Goal: Task Accomplishment & Management: Manage account settings

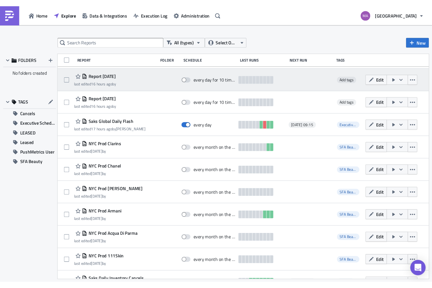
scroll to position [26, 0]
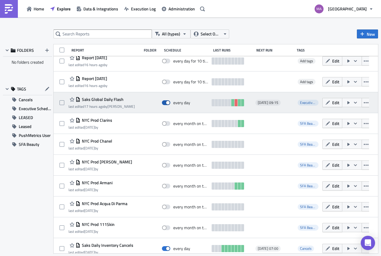
click at [165, 102] on span at bounding box center [166, 102] width 8 height 5
click at [165, 102] on input "checkbox" at bounding box center [165, 103] width 4 height 4
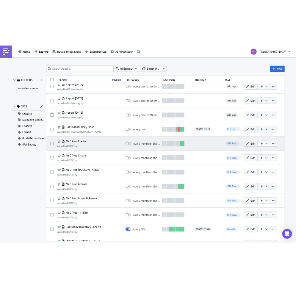
scroll to position [0, 0]
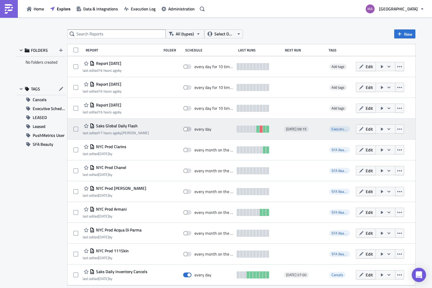
click at [186, 129] on span at bounding box center [187, 129] width 8 height 5
click at [186, 129] on input "checkbox" at bounding box center [186, 129] width 4 height 4
checkbox input "true"
click at [387, 128] on icon "button" at bounding box center [389, 129] width 5 height 5
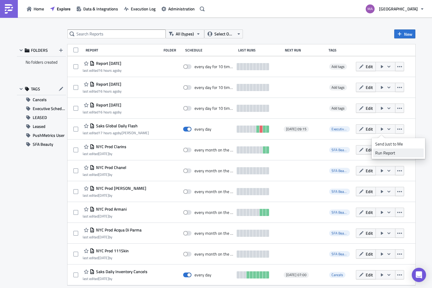
click at [380, 152] on div "Run Report" at bounding box center [398, 153] width 46 height 6
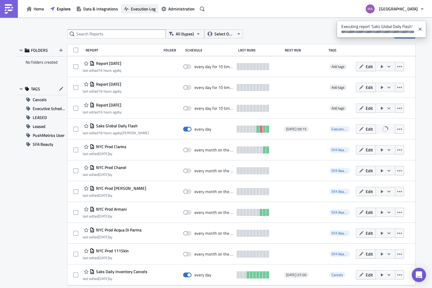
click at [145, 9] on span "Execution Log" at bounding box center [143, 9] width 25 height 6
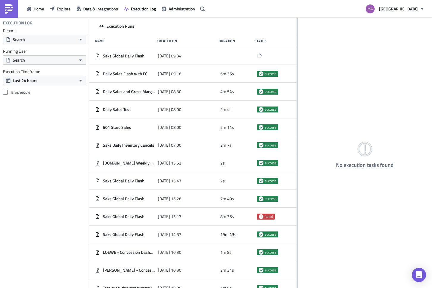
drag, startPoint x: 158, startPoint y: 47, endPoint x: 297, endPoint y: 46, distance: 139.2
click at [297, 46] on div at bounding box center [297, 153] width 1 height 271
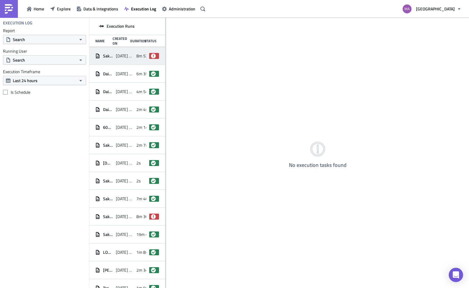
click at [116, 59] on div "[DATE] 09:34" at bounding box center [125, 56] width 18 height 11
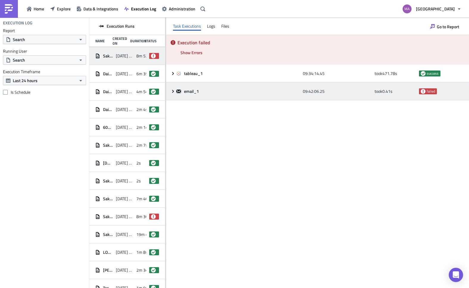
click at [175, 92] on icon at bounding box center [172, 91] width 5 height 5
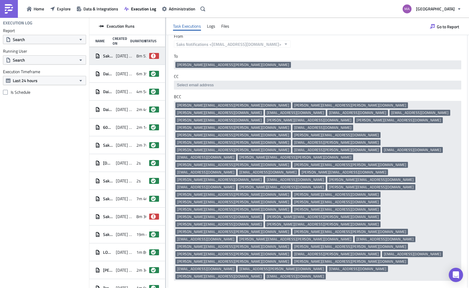
scroll to position [104, 0]
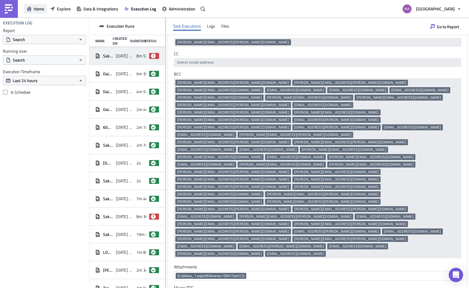
click at [29, 7] on icon "button" at bounding box center [29, 9] width 5 height 5
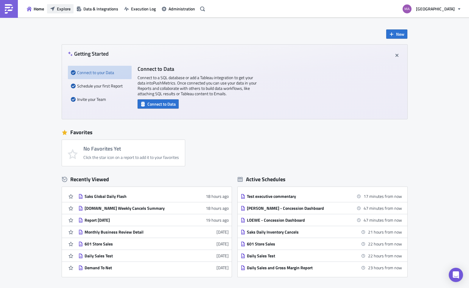
click at [62, 10] on span "Explore" at bounding box center [64, 9] width 14 height 6
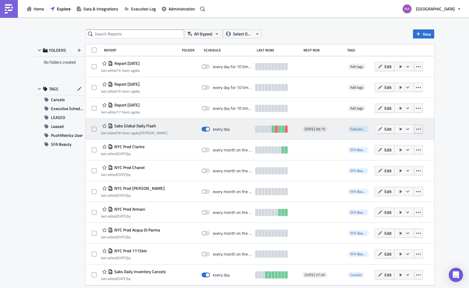
click at [416, 128] on icon "button" at bounding box center [418, 129] width 5 height 5
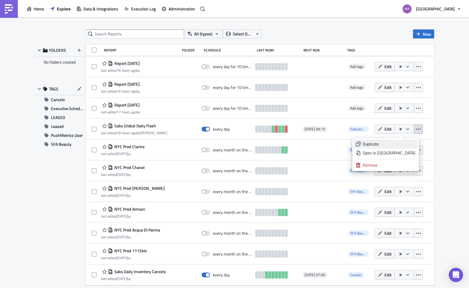
click at [405, 144] on div "Duplicate" at bounding box center [388, 144] width 53 height 6
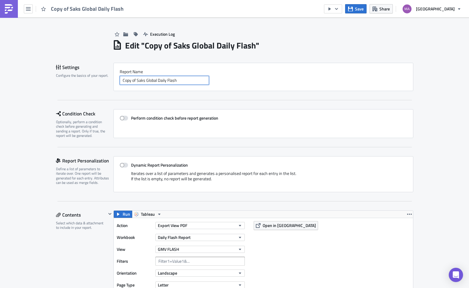
drag, startPoint x: 134, startPoint y: 80, endPoint x: 119, endPoint y: 79, distance: 15.2
click at [120, 79] on input "Copy of Saks Global Daily Flash" at bounding box center [164, 80] width 89 height 9
click at [197, 81] on input "Saks Global Daily Flash" at bounding box center [164, 80] width 89 height 9
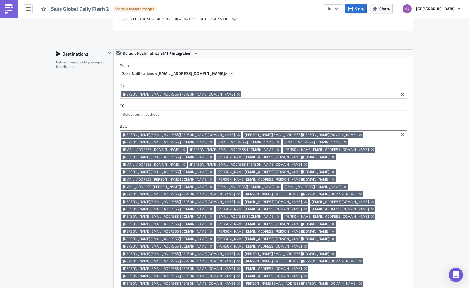
scroll to position [431, 0]
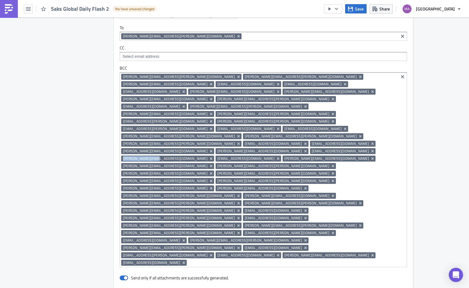
drag, startPoint x: 178, startPoint y: 121, endPoint x: 208, endPoint y: 122, distance: 30.4
click at [207, 156] on span "[PERSON_NAME][EMAIL_ADDRESS][DOMAIN_NAME]" at bounding box center [165, 158] width 84 height 5
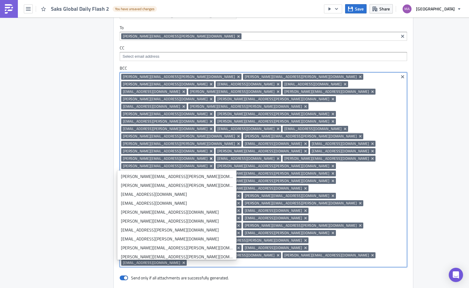
click at [211, 156] on icon "Remove Tag" at bounding box center [211, 158] width 5 height 5
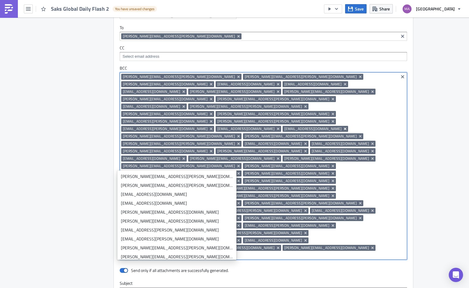
click at [343, 128] on icon "Remove Tag" at bounding box center [344, 129] width 2 height 2
click at [182, 157] on icon "Remove Tag" at bounding box center [183, 158] width 2 height 2
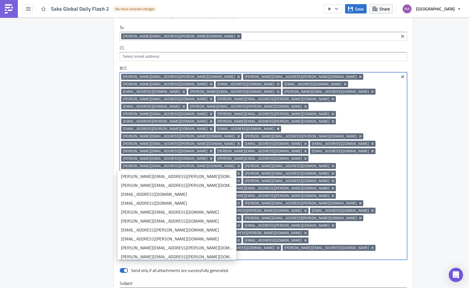
click at [276, 128] on icon "Remove Tag" at bounding box center [277, 129] width 2 height 2
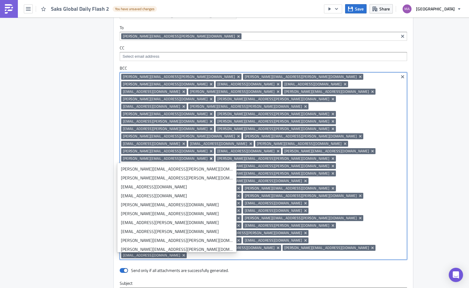
click at [209, 156] on icon "Remove Tag" at bounding box center [211, 158] width 5 height 5
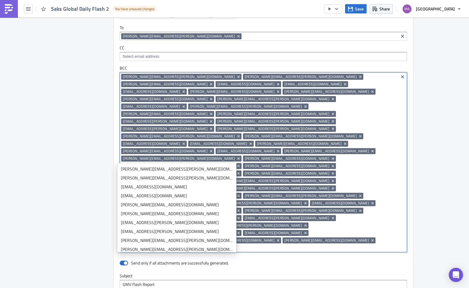
click at [184, 202] on icon "Remove Tag" at bounding box center [183, 203] width 2 height 2
click at [213, 186] on icon "Remove Tag" at bounding box center [211, 188] width 5 height 5
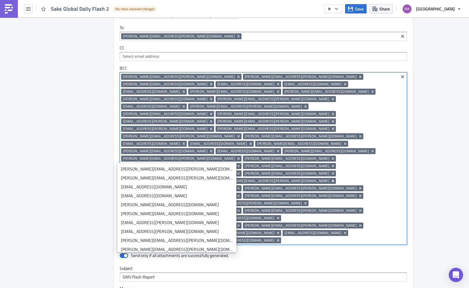
click at [331, 180] on icon "Remove Tag" at bounding box center [332, 181] width 2 height 2
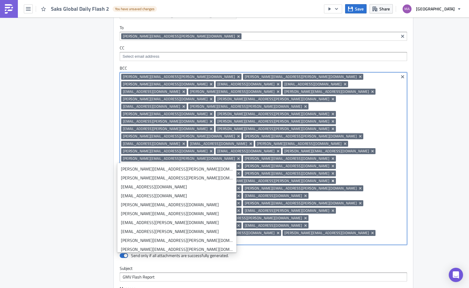
click at [331, 180] on icon "Remove Tag" at bounding box center [332, 181] width 2 height 2
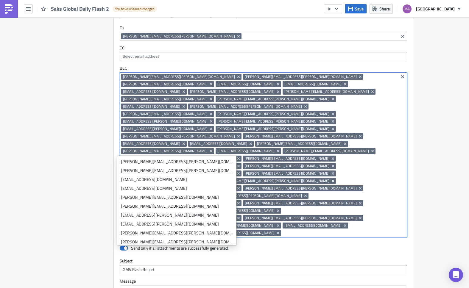
click at [331, 180] on icon "Remove Tag" at bounding box center [332, 181] width 2 height 2
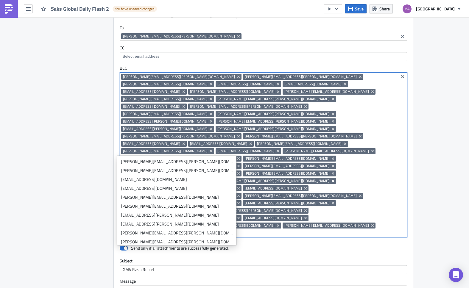
click at [331, 180] on icon "Remove Tag" at bounding box center [332, 181] width 2 height 2
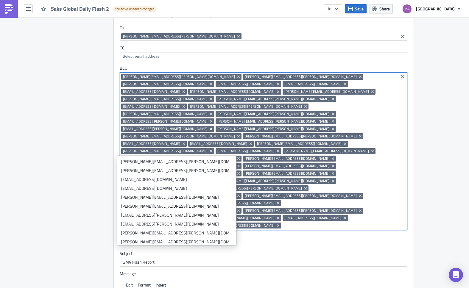
click at [212, 128] on icon "Remove Tag" at bounding box center [210, 129] width 2 height 2
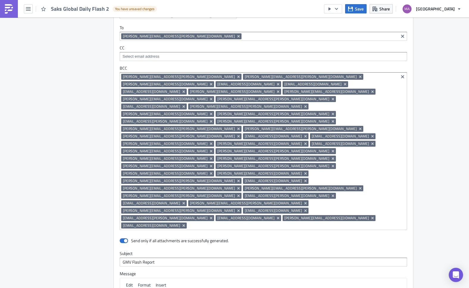
click at [225, 236] on div "Send only if all attachments are successfully generated." at bounding box center [263, 241] width 287 height 10
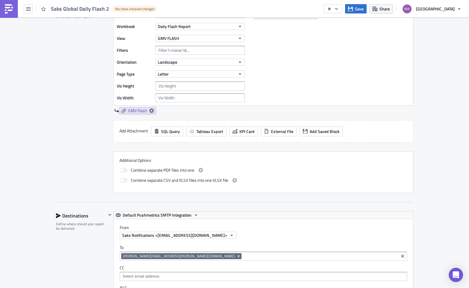
scroll to position [0, 0]
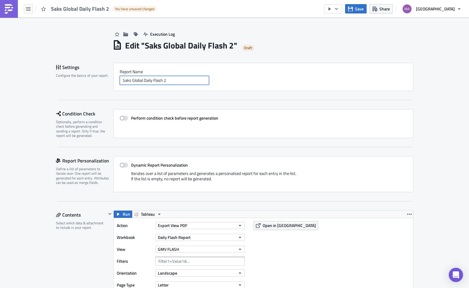
drag, startPoint x: 167, startPoint y: 80, endPoint x: 159, endPoint y: 80, distance: 7.1
click at [159, 80] on input "Saks Global Daily Flash 2" at bounding box center [164, 80] width 89 height 9
type input "Saks Global Daily Flash 1"
click at [304, 97] on div "Settings Configure the basics of your report. Report Nam﻿e Saks Global Daily Fl…" at bounding box center [234, 81] width 357 height 37
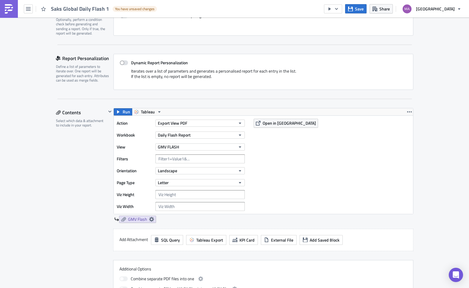
scroll to position [116, 0]
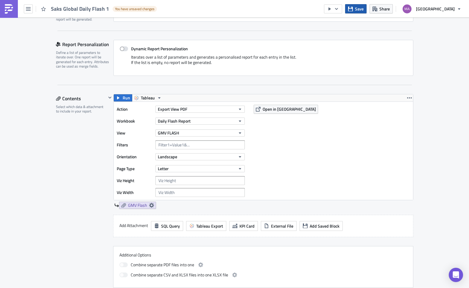
click at [360, 8] on button "Save" at bounding box center [355, 8] width 21 height 9
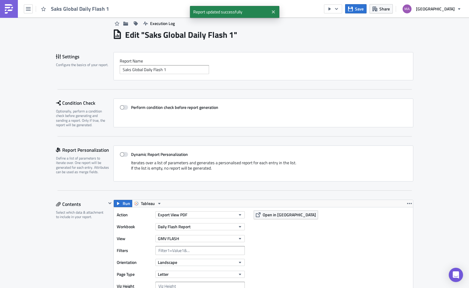
scroll to position [0, 0]
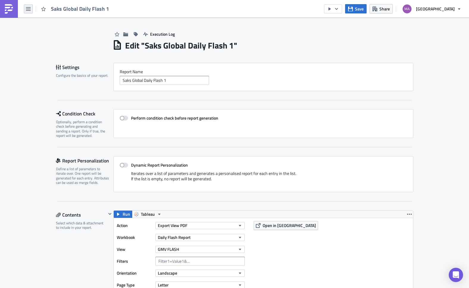
click at [31, 9] on button "button" at bounding box center [28, 8] width 9 height 9
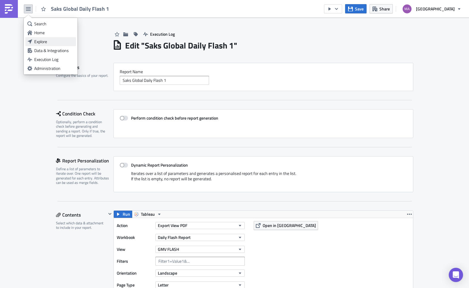
click at [41, 39] on div "Explore" at bounding box center [54, 42] width 40 height 6
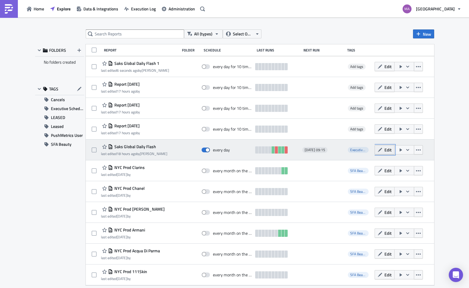
click at [384, 149] on span "Edit" at bounding box center [387, 150] width 7 height 6
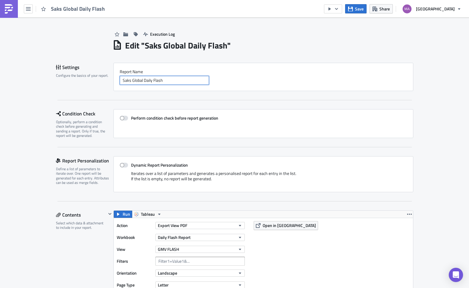
click at [174, 81] on input "Saks Global Daily Flash" at bounding box center [164, 80] width 89 height 9
type input "Saks Global Daily Flash 2"
click at [317, 116] on label "Perform condition check before report generation" at bounding box center [263, 117] width 287 height 5
click at [125, 116] on input "Perform condition check before report generation" at bounding box center [123, 118] width 4 height 4
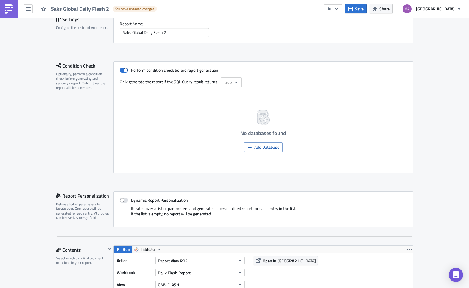
scroll to position [47, 0]
click at [122, 71] on span at bounding box center [124, 70] width 8 height 5
click at [122, 71] on input "Perform condition check before report generation" at bounding box center [123, 71] width 4 height 4
checkbox input "false"
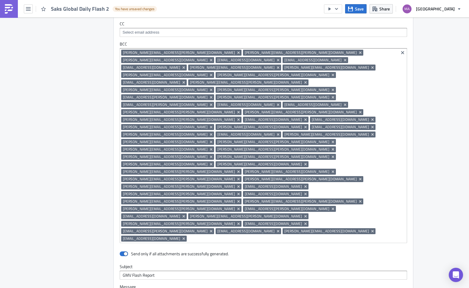
scroll to position [427, 0]
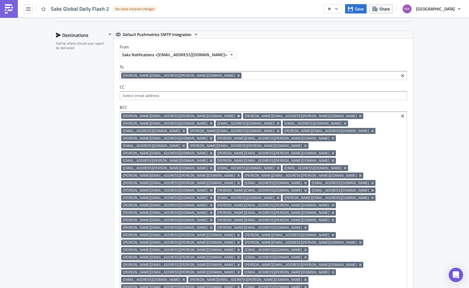
click at [237, 115] on icon "Remove Tag" at bounding box center [238, 116] width 2 height 2
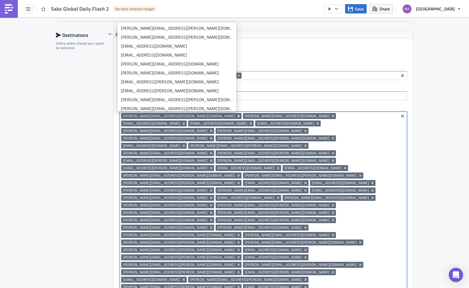
click at [236, 116] on icon "Remove Tag" at bounding box center [238, 116] width 5 height 5
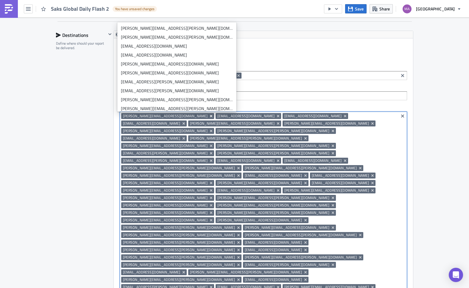
click at [209, 117] on icon "Remove Tag" at bounding box center [211, 116] width 5 height 5
click at [182, 117] on icon "Remove Tag" at bounding box center [183, 116] width 5 height 5
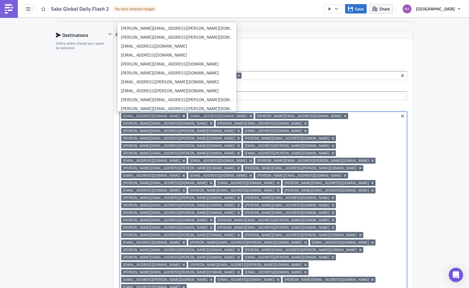
click at [182, 116] on icon "Remove Tag" at bounding box center [183, 116] width 2 height 2
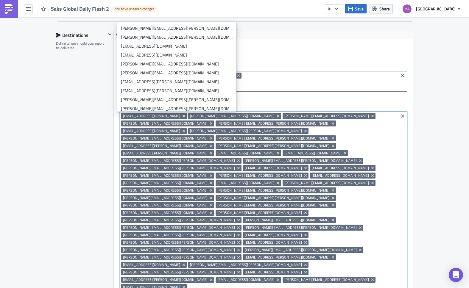
click at [181, 116] on icon "Remove Tag" at bounding box center [183, 116] width 5 height 5
click at [209, 116] on icon "Remove Tag" at bounding box center [211, 116] width 5 height 5
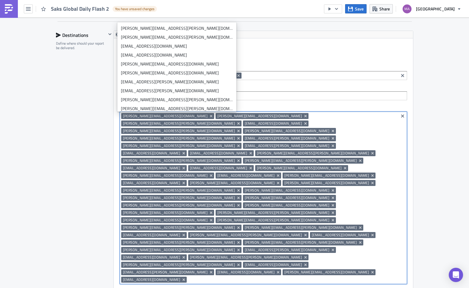
click at [209, 116] on icon "Remove Tag" at bounding box center [210, 116] width 2 height 2
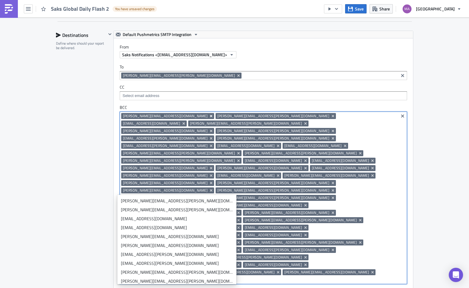
click at [209, 115] on icon "Remove Tag" at bounding box center [210, 116] width 2 height 2
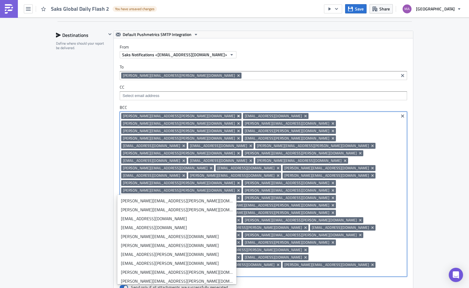
click at [237, 115] on icon "Remove Tag" at bounding box center [238, 116] width 2 height 2
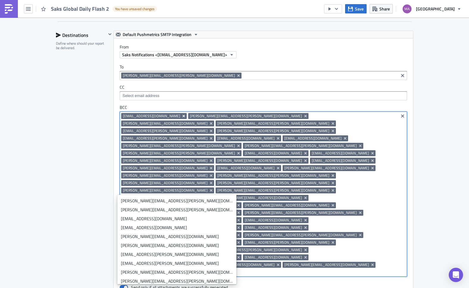
click at [184, 116] on icon "Remove Tag" at bounding box center [183, 116] width 2 height 2
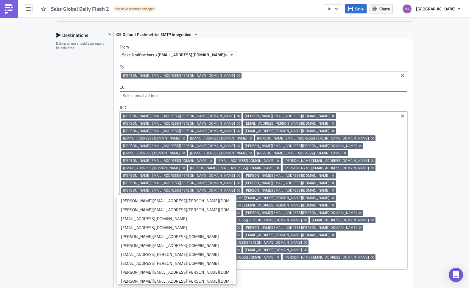
click at [237, 115] on icon "Remove Tag" at bounding box center [238, 116] width 2 height 2
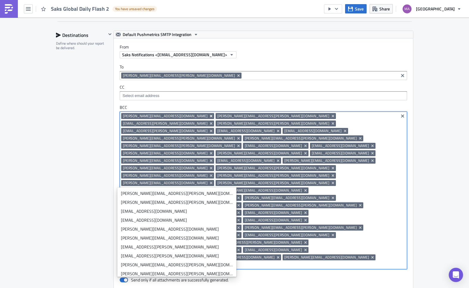
click at [209, 117] on icon "Remove Tag" at bounding box center [210, 116] width 2 height 2
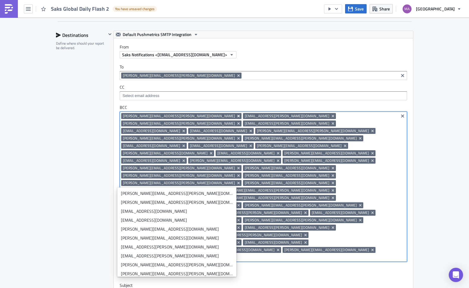
click at [237, 116] on icon "Remove Tag" at bounding box center [238, 116] width 2 height 2
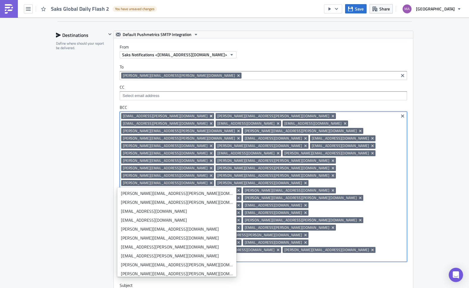
click at [209, 116] on icon "Remove Tag" at bounding box center [210, 116] width 2 height 2
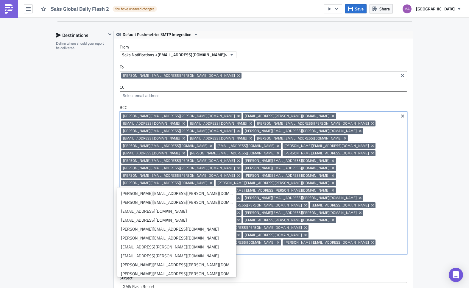
click at [237, 116] on icon "Remove Tag" at bounding box center [238, 116] width 2 height 2
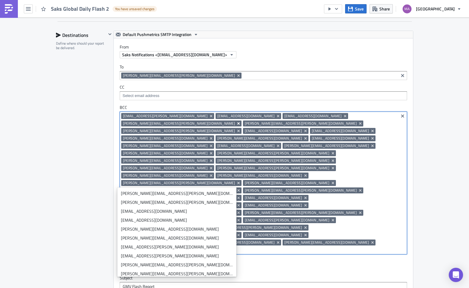
click at [239, 122] on icon "Remove Tag" at bounding box center [238, 123] width 2 height 2
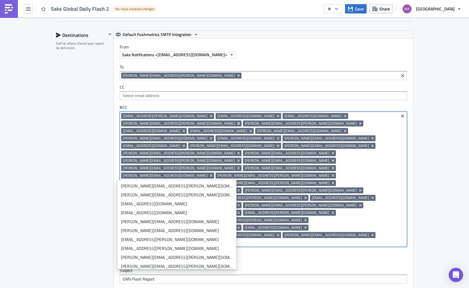
click at [241, 121] on icon "Remove Tag" at bounding box center [238, 123] width 5 height 5
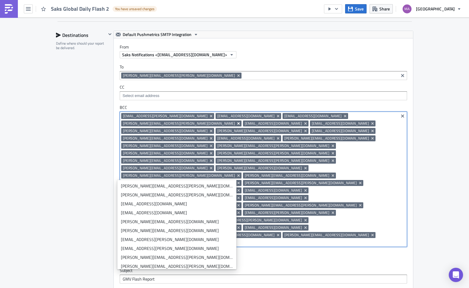
click at [241, 121] on icon "Remove Tag" at bounding box center [238, 123] width 5 height 5
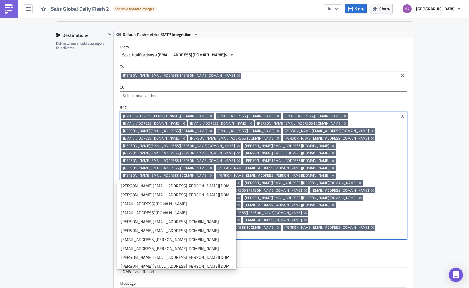
click at [184, 122] on icon "Remove Tag" at bounding box center [183, 123] width 2 height 2
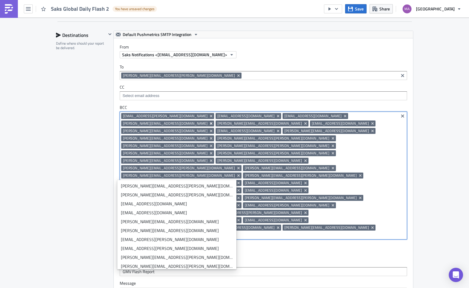
click at [213, 121] on icon "Remove Tag" at bounding box center [211, 123] width 5 height 5
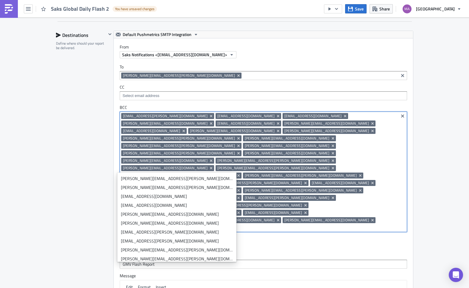
click at [213, 121] on icon "Remove Tag" at bounding box center [211, 123] width 5 height 5
click at [186, 121] on icon "Remove Tag" at bounding box center [183, 123] width 5 height 5
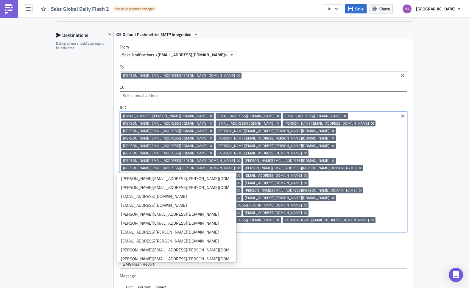
click at [371, 123] on icon "Remove Tag" at bounding box center [372, 123] width 2 height 2
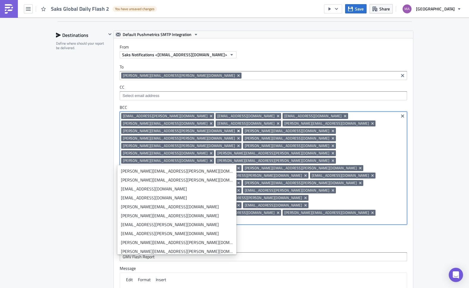
click at [237, 130] on icon "Remove Tag" at bounding box center [238, 131] width 2 height 2
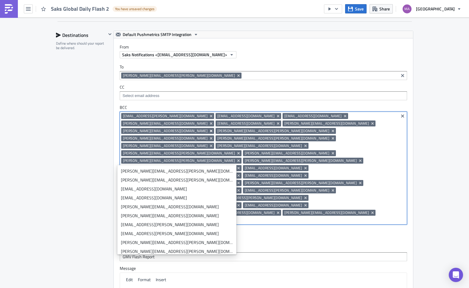
click at [212, 130] on icon "Remove Tag" at bounding box center [210, 131] width 2 height 2
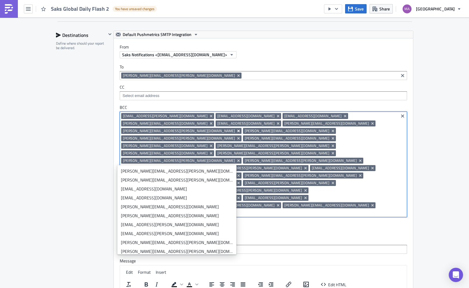
click at [237, 130] on icon "Remove Tag" at bounding box center [238, 131] width 2 height 2
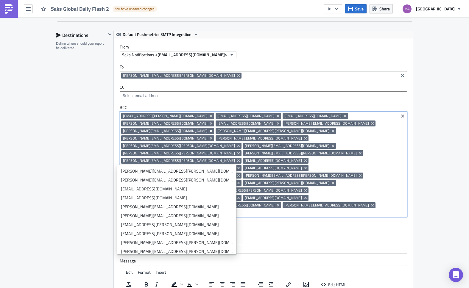
click at [212, 130] on icon "Remove Tag" at bounding box center [210, 131] width 2 height 2
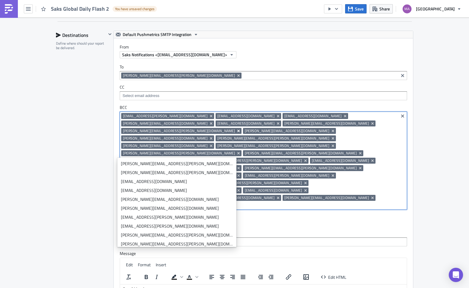
click at [237, 130] on icon "Remove Tag" at bounding box center [238, 131] width 2 height 2
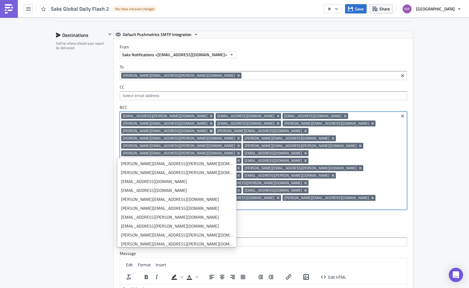
click at [212, 130] on icon "Remove Tag" at bounding box center [210, 131] width 2 height 2
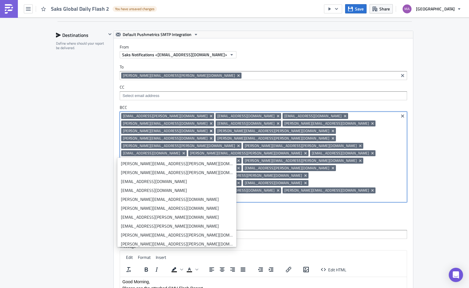
click at [212, 130] on icon "Remove Tag" at bounding box center [210, 131] width 2 height 2
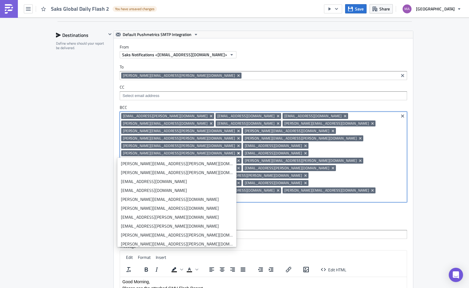
click at [241, 151] on icon "Remove Tag" at bounding box center [238, 153] width 5 height 5
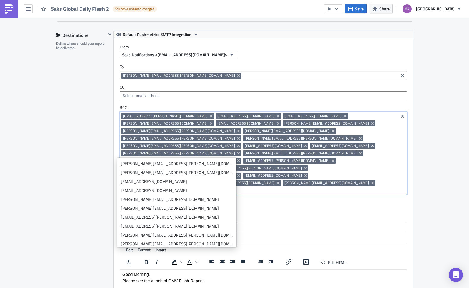
click at [371, 145] on icon "Remove Tag" at bounding box center [372, 146] width 2 height 2
click at [239, 152] on icon "Remove Tag" at bounding box center [238, 153] width 2 height 2
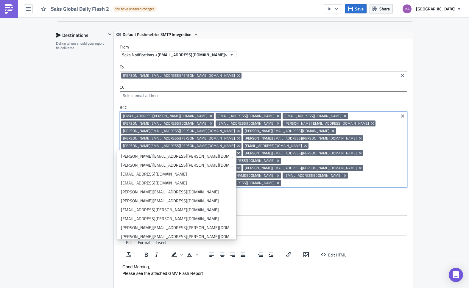
click at [241, 151] on icon "Remove Tag" at bounding box center [238, 153] width 5 height 5
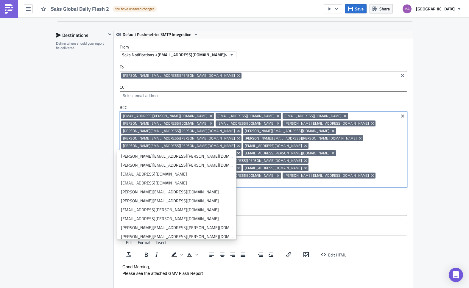
click at [241, 151] on icon "Remove Tag" at bounding box center [238, 153] width 5 height 5
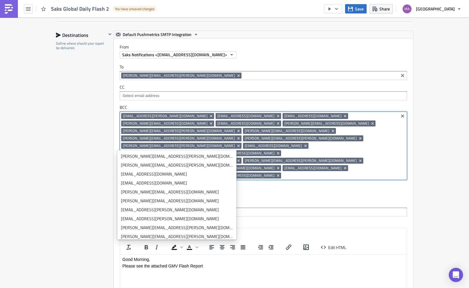
click at [213, 151] on icon "Remove Tag" at bounding box center [211, 153] width 5 height 5
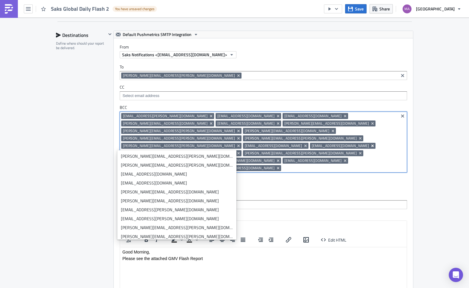
click at [371, 145] on icon "Remove Tag" at bounding box center [372, 146] width 2 height 2
click at [239, 152] on icon "Remove Tag" at bounding box center [238, 153] width 2 height 2
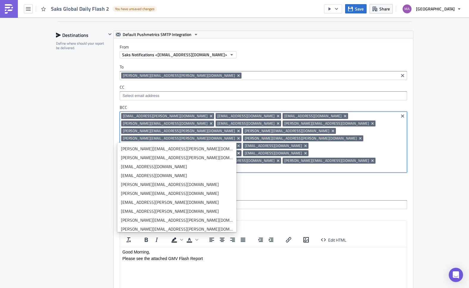
click at [239, 152] on icon "Remove Tag" at bounding box center [238, 153] width 2 height 2
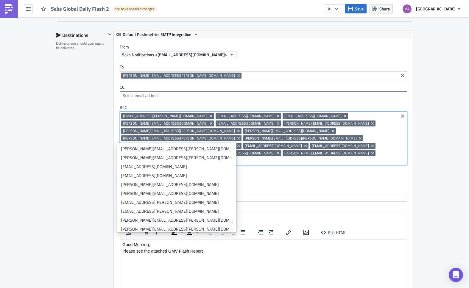
click at [371, 145] on icon "Remove Tag" at bounding box center [372, 146] width 2 height 2
click at [213, 151] on icon "Remove Tag" at bounding box center [211, 153] width 5 height 5
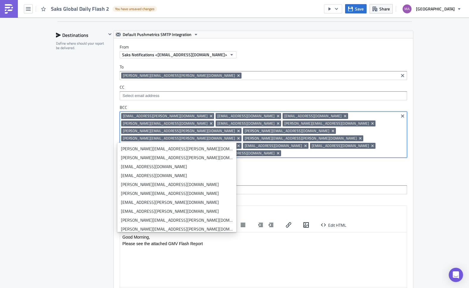
click at [371, 145] on icon "Remove Tag" at bounding box center [372, 146] width 2 height 2
click at [213, 151] on icon "Remove Tag" at bounding box center [211, 153] width 5 height 5
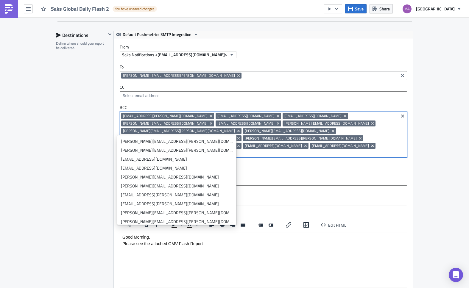
click at [370, 143] on icon "Remove Tag" at bounding box center [372, 145] width 5 height 5
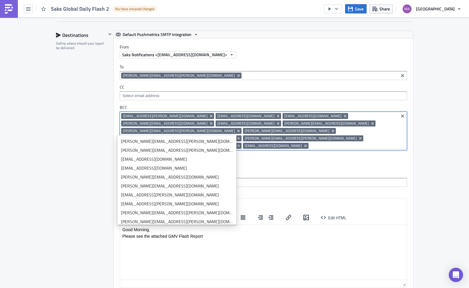
click at [229, 156] on div "Send only if all attachments are successfully generated." at bounding box center [263, 161] width 287 height 10
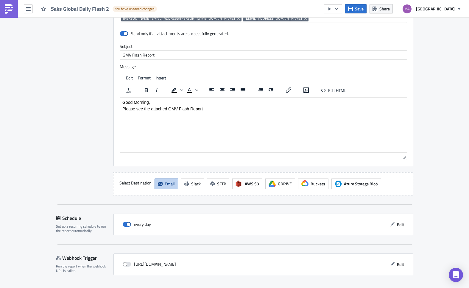
scroll to position [555, 0]
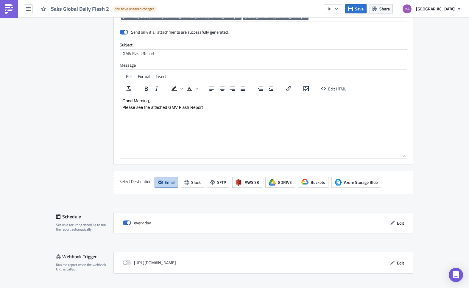
click at [386, 288] on button "Save & Exit" at bounding box center [396, 293] width 33 height 9
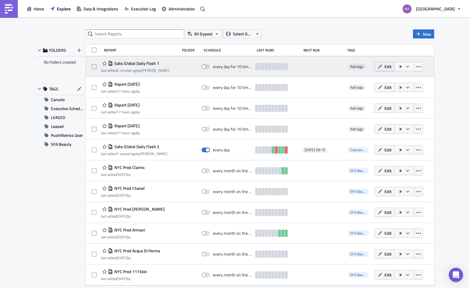
click at [384, 67] on span "Edit" at bounding box center [387, 66] width 7 height 6
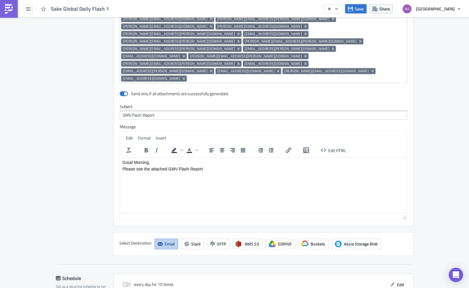
scroll to position [580, 0]
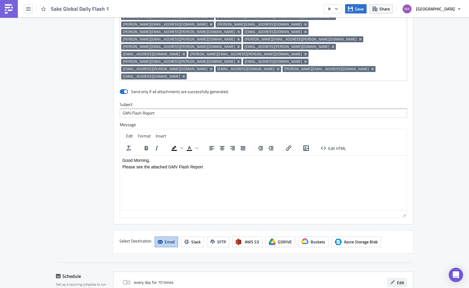
click at [397, 279] on span "Edit" at bounding box center [400, 282] width 7 height 6
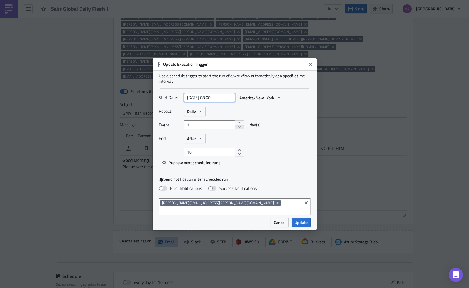
select select "8"
select select "2025"
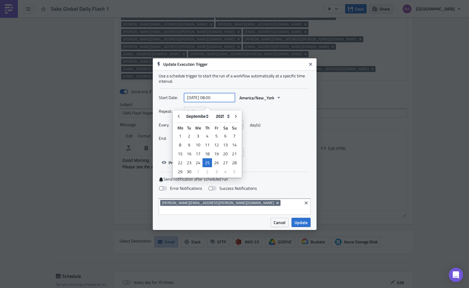
click at [212, 101] on input "[DATE] 08:00" at bounding box center [209, 97] width 51 height 9
drag, startPoint x: 221, startPoint y: 101, endPoint x: 215, endPoint y: 101, distance: 5.9
click at [215, 101] on input "[DATE] 09:00" at bounding box center [209, 97] width 51 height 9
type input "[DATE] 09:15"
click at [268, 126] on div "Every 1 day(s)" at bounding box center [235, 126] width 152 height 13
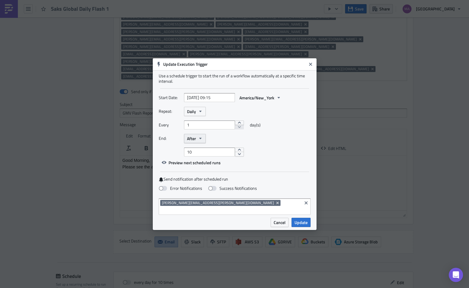
click at [195, 142] on span "After" at bounding box center [191, 138] width 9 height 6
click at [196, 152] on div "Never" at bounding box center [211, 149] width 49 height 6
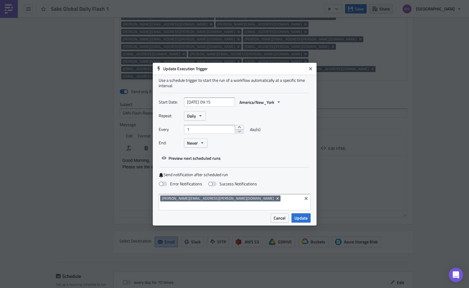
click at [271, 168] on div "Use a schedule trigger to start the run of a workflow automatically at a specif…" at bounding box center [235, 144] width 164 height 139
click at [301, 215] on span "Update" at bounding box center [300, 218] width 13 height 6
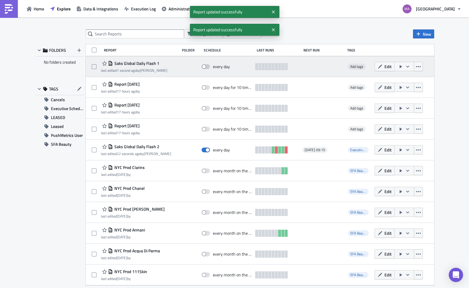
click at [203, 65] on span at bounding box center [205, 66] width 8 height 5
click at [203, 65] on input "checkbox" at bounding box center [205, 67] width 4 height 4
checkbox input "true"
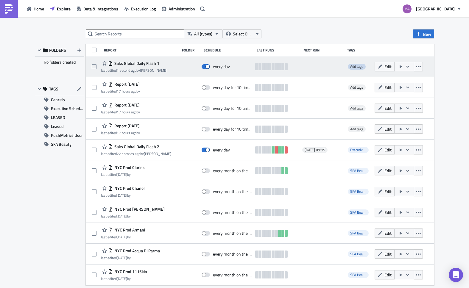
click at [350, 64] on span "Add tags" at bounding box center [356, 67] width 13 height 6
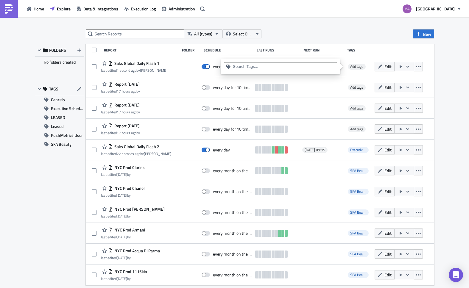
click at [260, 67] on input at bounding box center [284, 67] width 102 height 6
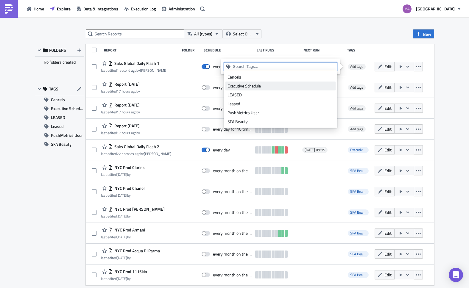
click at [251, 86] on div "Executive Schedule" at bounding box center [280, 86] width 106 height 6
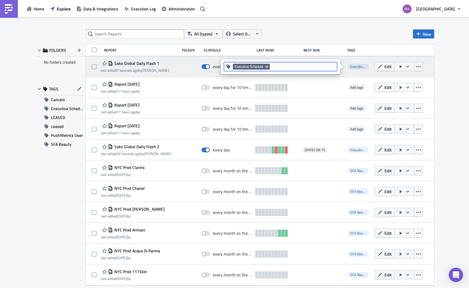
click at [405, 67] on icon "button" at bounding box center [407, 66] width 5 height 5
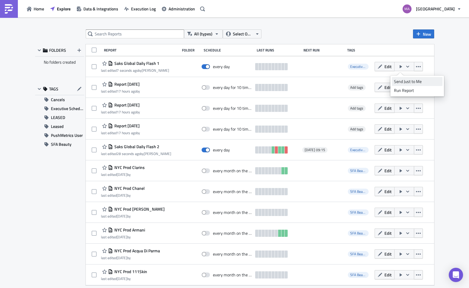
click at [400, 79] on div "Send Just to Me" at bounding box center [417, 82] width 46 height 6
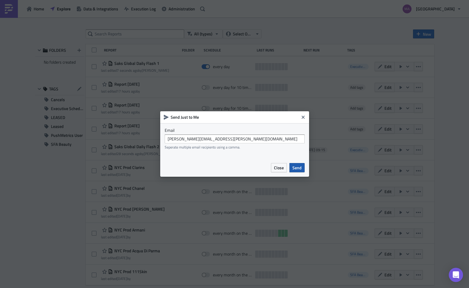
click at [299, 166] on span "Send" at bounding box center [296, 168] width 9 height 6
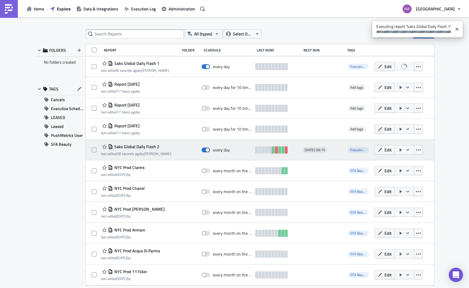
click at [406, 150] on icon "button" at bounding box center [407, 150] width 3 height 2
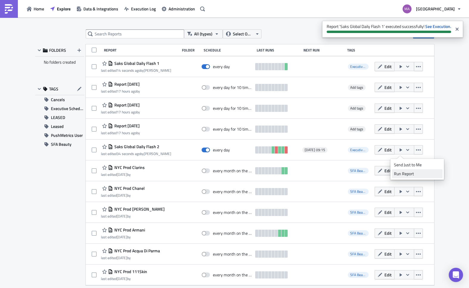
click at [410, 173] on div "Run Report" at bounding box center [417, 174] width 46 height 6
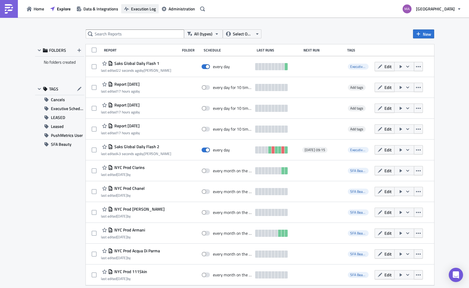
click at [129, 9] on button "Execution Log" at bounding box center [139, 8] width 37 height 9
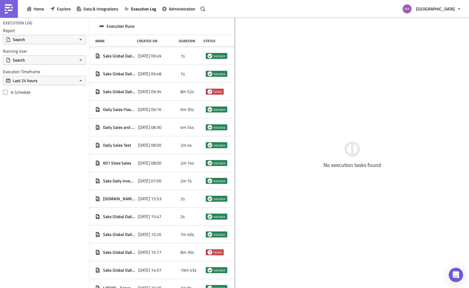
drag, startPoint x: 165, startPoint y: 48, endPoint x: 234, endPoint y: 46, distance: 69.1
click at [234, 46] on div at bounding box center [234, 153] width 1 height 271
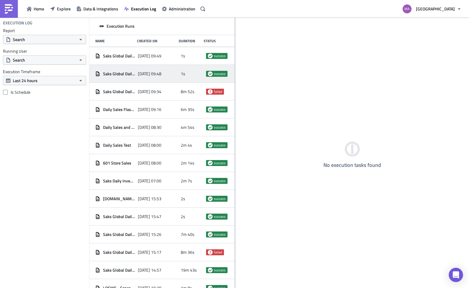
click at [144, 74] on span "[DATE] 09:48" at bounding box center [150, 73] width 24 height 5
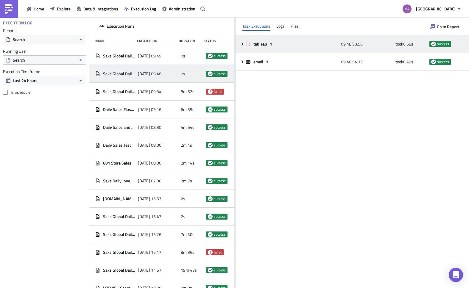
click at [239, 44] on div "tableau_1 09:48:53.56 took 0.58 s success" at bounding box center [351, 44] width 233 height 18
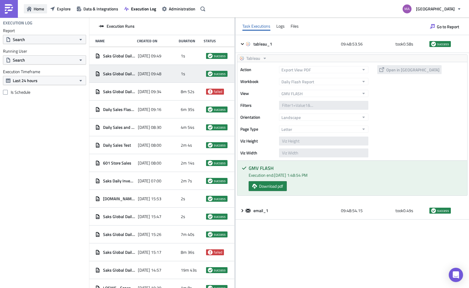
click at [36, 12] on span "Home" at bounding box center [39, 9] width 10 height 6
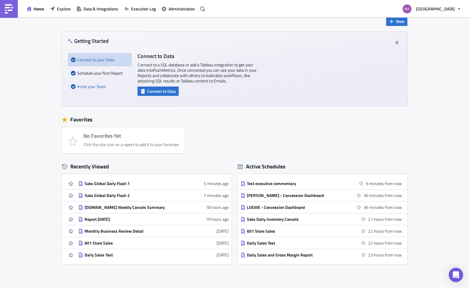
scroll to position [48, 0]
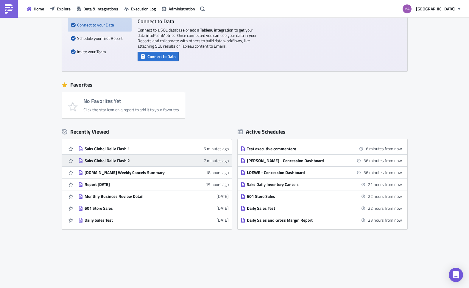
click at [105, 159] on div "Saks Global Daily Flash 2" at bounding box center [136, 160] width 104 height 5
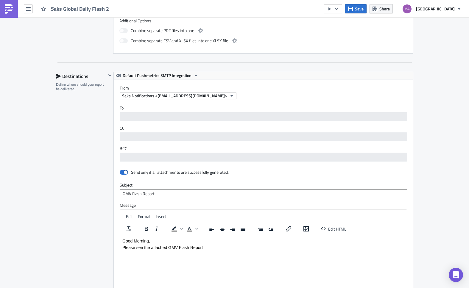
scroll to position [400, 0]
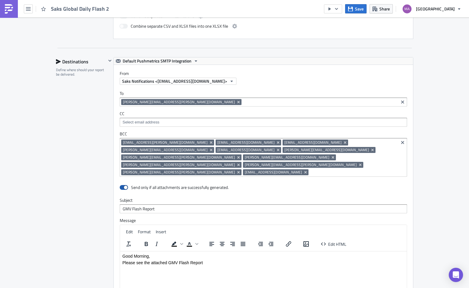
click at [120, 185] on span at bounding box center [124, 187] width 8 height 5
click at [121, 186] on input "checkbox" at bounding box center [123, 188] width 4 height 4
checkbox input "false"
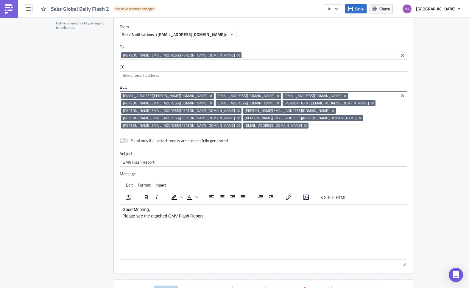
scroll to position [555, 0]
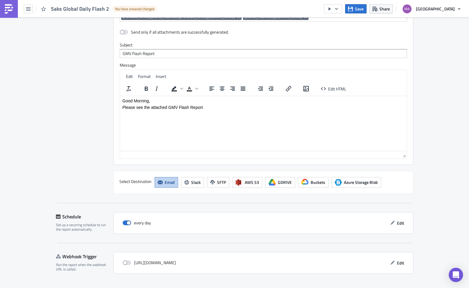
click at [383, 288] on icon "button" at bounding box center [385, 293] width 5 height 5
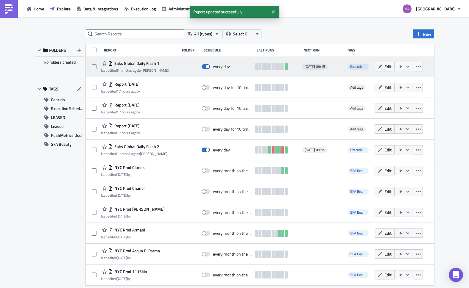
click at [129, 62] on span "Saks Global Daily Flash 1" at bounding box center [136, 63] width 46 height 5
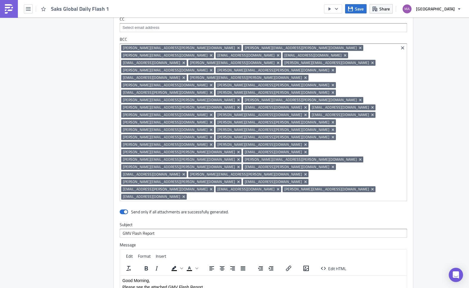
scroll to position [494, 0]
click at [120, 210] on span at bounding box center [124, 212] width 8 height 5
click at [121, 210] on input "checkbox" at bounding box center [123, 212] width 4 height 4
checkbox input "false"
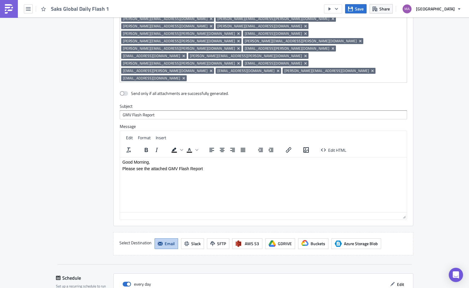
scroll to position [615, 0]
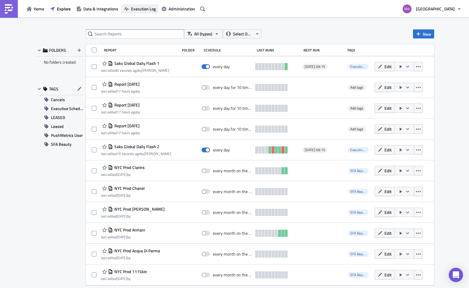
click at [138, 8] on span "Execution Log" at bounding box center [143, 9] width 25 height 6
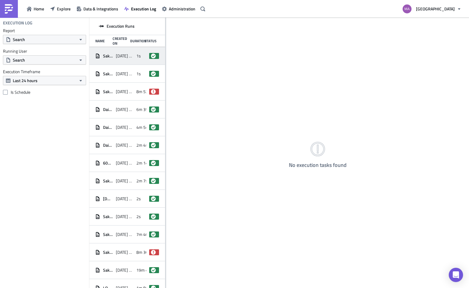
click at [119, 58] on span "[DATE] 09:49" at bounding box center [125, 55] width 18 height 5
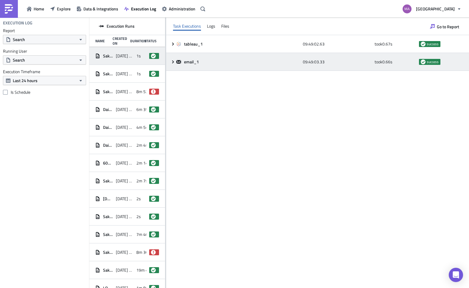
click at [171, 63] on icon at bounding box center [172, 61] width 5 height 5
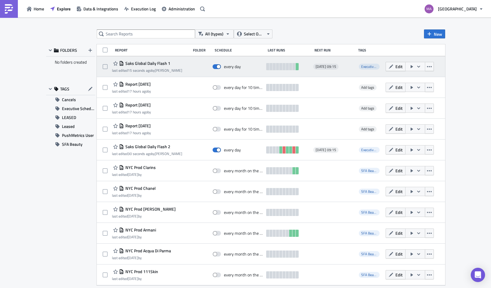
click at [409, 66] on icon "button" at bounding box center [411, 66] width 5 height 5
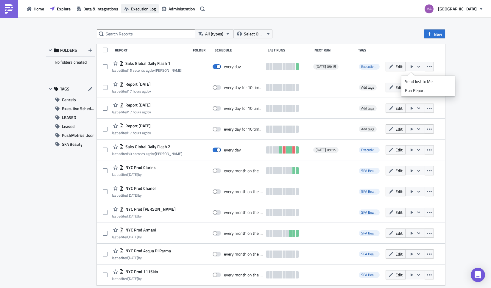
click at [148, 12] on span "Execution Log" at bounding box center [143, 9] width 25 height 6
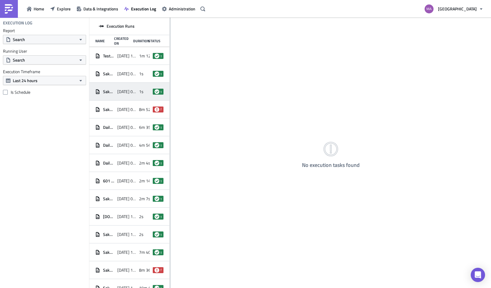
click at [104, 91] on span "Saks Global Daily Flash 1" at bounding box center [108, 91] width 11 height 5
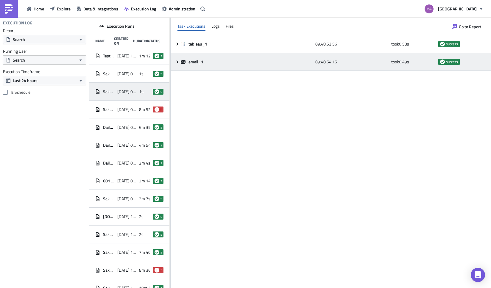
click at [178, 64] on icon at bounding box center [177, 61] width 5 height 5
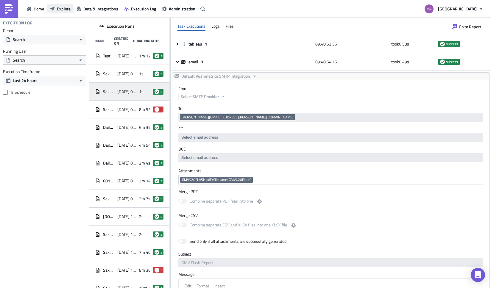
click at [56, 9] on button "Explore" at bounding box center [60, 8] width 26 height 9
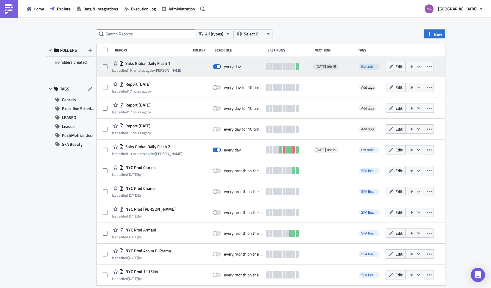
click at [416, 65] on icon "button" at bounding box center [418, 66] width 5 height 5
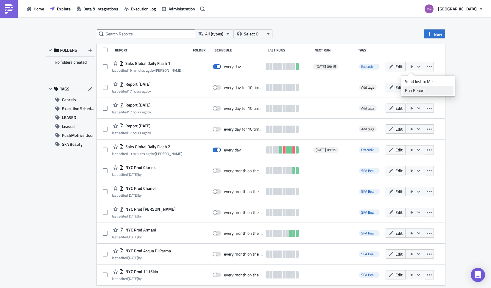
click at [417, 91] on div "Run Report" at bounding box center [428, 90] width 46 height 6
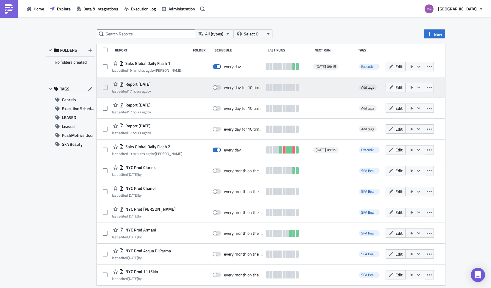
click at [151, 83] on span "Report [DATE]" at bounding box center [137, 84] width 27 height 5
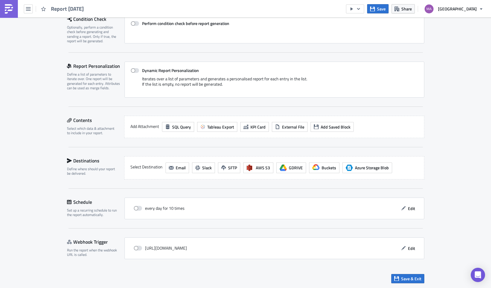
scroll to position [95, 0]
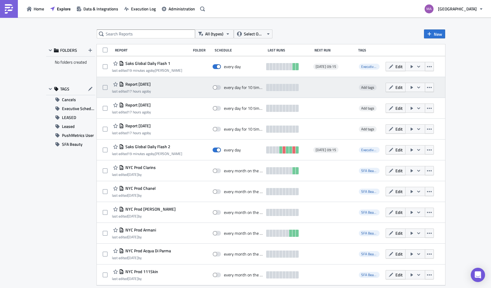
click at [107, 83] on div at bounding box center [108, 88] width 10 height 12
click at [105, 86] on span at bounding box center [105, 87] width 5 height 5
click at [105, 86] on input "checkbox" at bounding box center [106, 88] width 4 height 4
checkbox input "true"
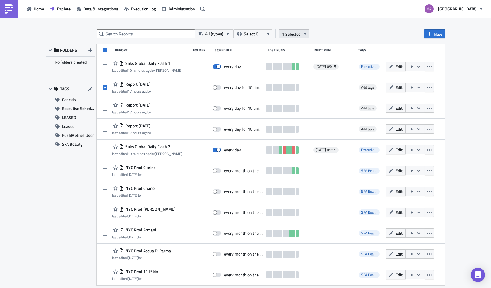
click at [301, 32] on button "1 Selected" at bounding box center [293, 33] width 31 height 9
click at [300, 61] on div "Remove selected" at bounding box center [297, 61] width 40 height 6
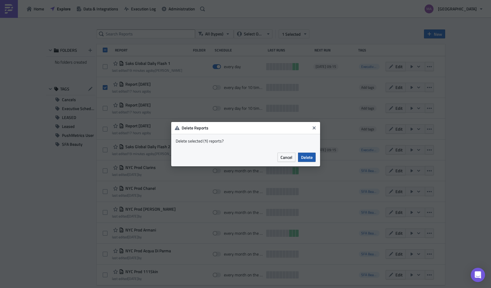
click at [307, 155] on span "Delete" at bounding box center [307, 157] width 12 height 6
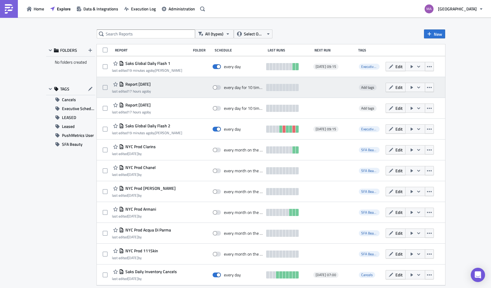
click at [147, 87] on div "Report [DATE]" at bounding box center [131, 84] width 39 height 7
click at [147, 82] on span "Report [DATE]" at bounding box center [137, 84] width 27 height 5
click at [103, 89] on span at bounding box center [105, 87] width 5 height 5
click at [104, 89] on input "checkbox" at bounding box center [106, 88] width 4 height 4
checkbox input "true"
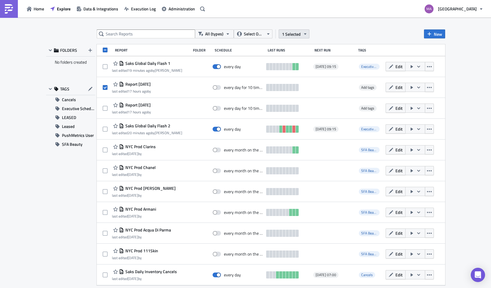
click at [286, 37] on span "1 Selected" at bounding box center [291, 34] width 19 height 6
click at [288, 62] on div "Remove selected" at bounding box center [297, 61] width 40 height 6
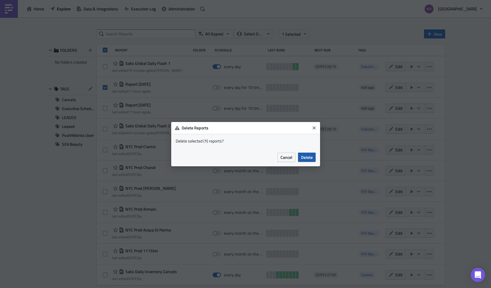
click at [313, 154] on button "Delete" at bounding box center [307, 157] width 18 height 9
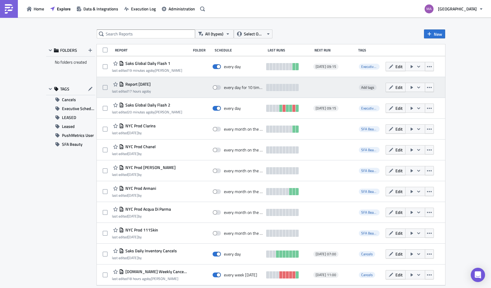
click at [144, 85] on span "Report [DATE]" at bounding box center [137, 84] width 27 height 5
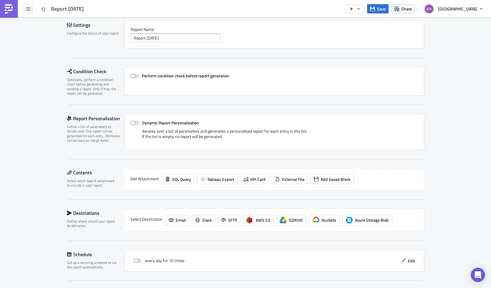
scroll to position [95, 0]
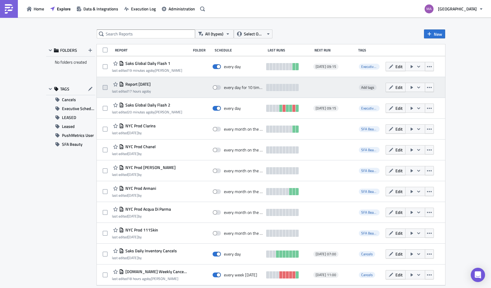
click at [108, 86] on label at bounding box center [107, 87] width 8 height 5
click at [108, 86] on input "checkbox" at bounding box center [106, 88] width 4 height 4
checkbox input "true"
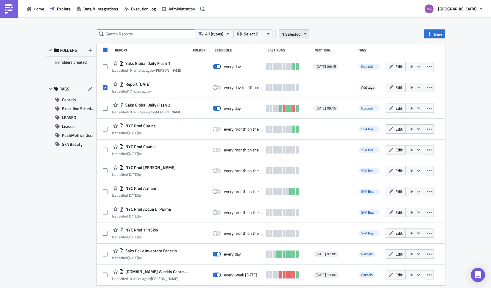
click at [303, 33] on icon "button" at bounding box center [305, 34] width 5 height 5
click at [297, 57] on link "Remove selected" at bounding box center [293, 61] width 51 height 9
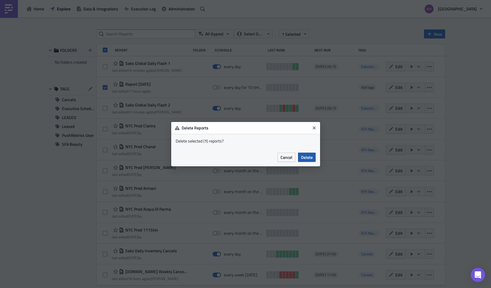
click at [313, 158] on button "Delete" at bounding box center [307, 157] width 18 height 9
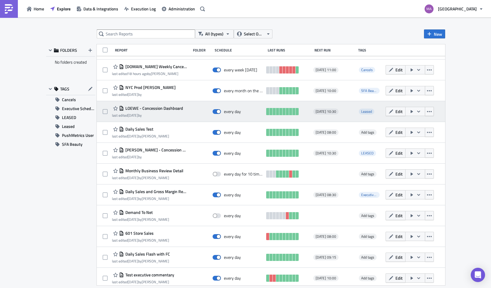
scroll to position [187, 0]
